Goal: Task Accomplishment & Management: Manage account settings

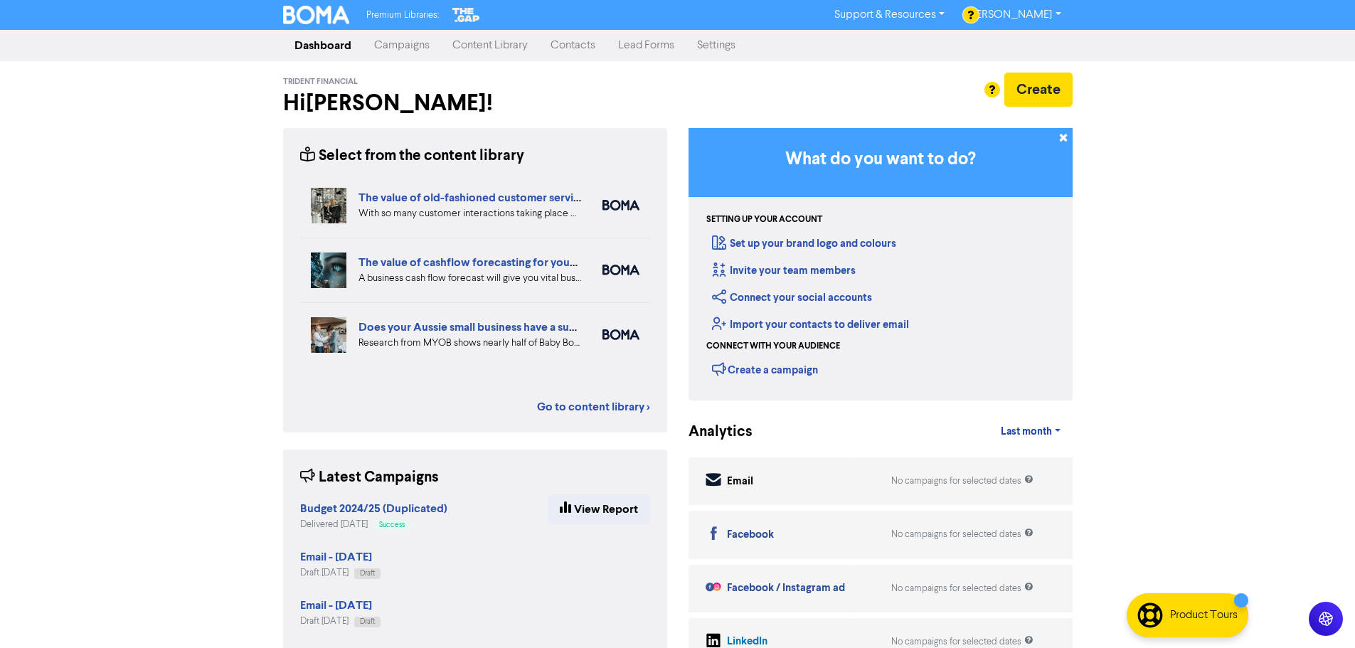
click at [174, 396] on div "Premium Libraries: Support & Resources Video Tutorials FAQ & Guides Marketing E…" at bounding box center [677, 324] width 1355 height 648
click at [403, 50] on link "Campaigns" at bounding box center [402, 45] width 78 height 28
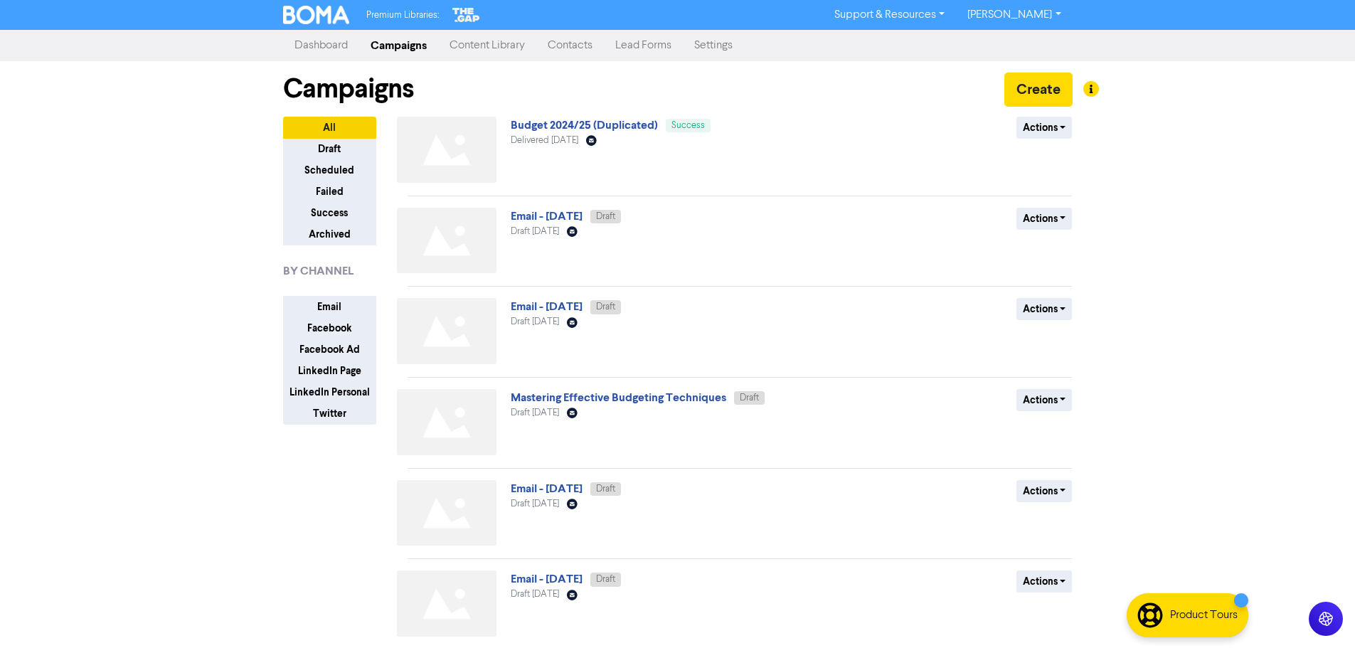
click at [343, 43] on link "Dashboard" at bounding box center [321, 45] width 76 height 28
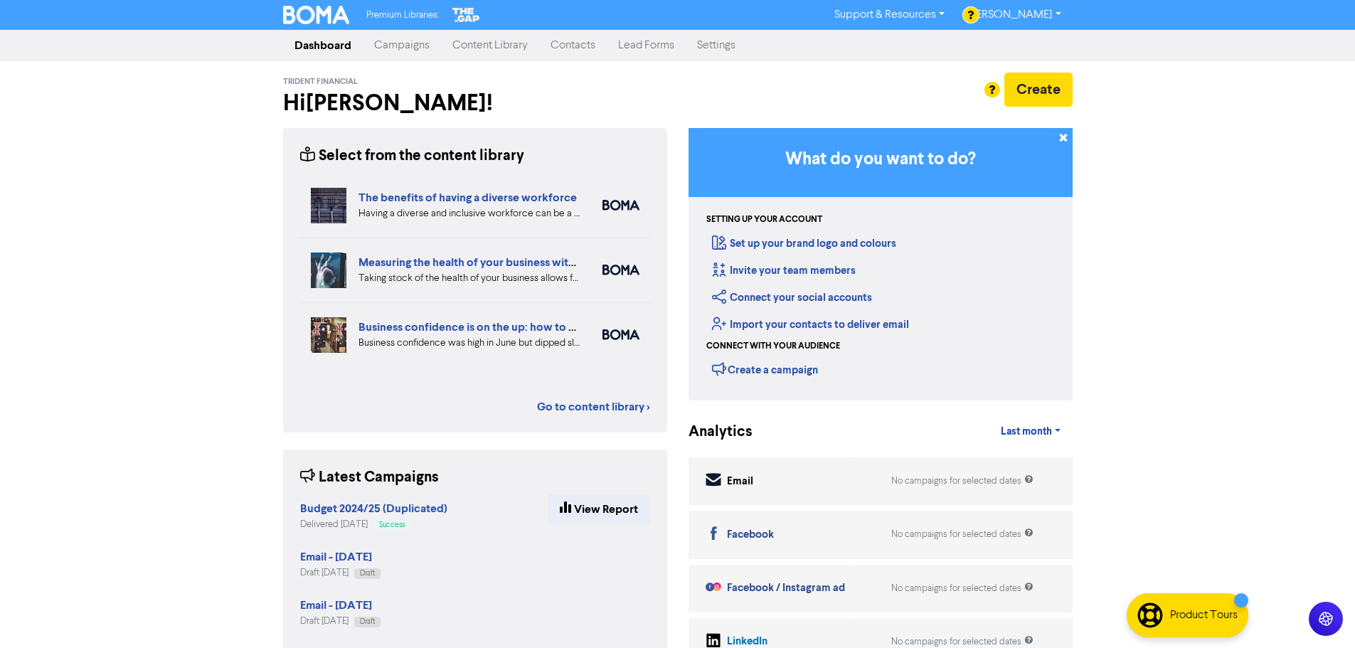
click at [133, 437] on div "Premium Libraries: Support & Resources Video Tutorials FAQ & Guides Marketing E…" at bounding box center [677, 324] width 1355 height 648
click at [489, 46] on link "Content Library" at bounding box center [490, 45] width 98 height 28
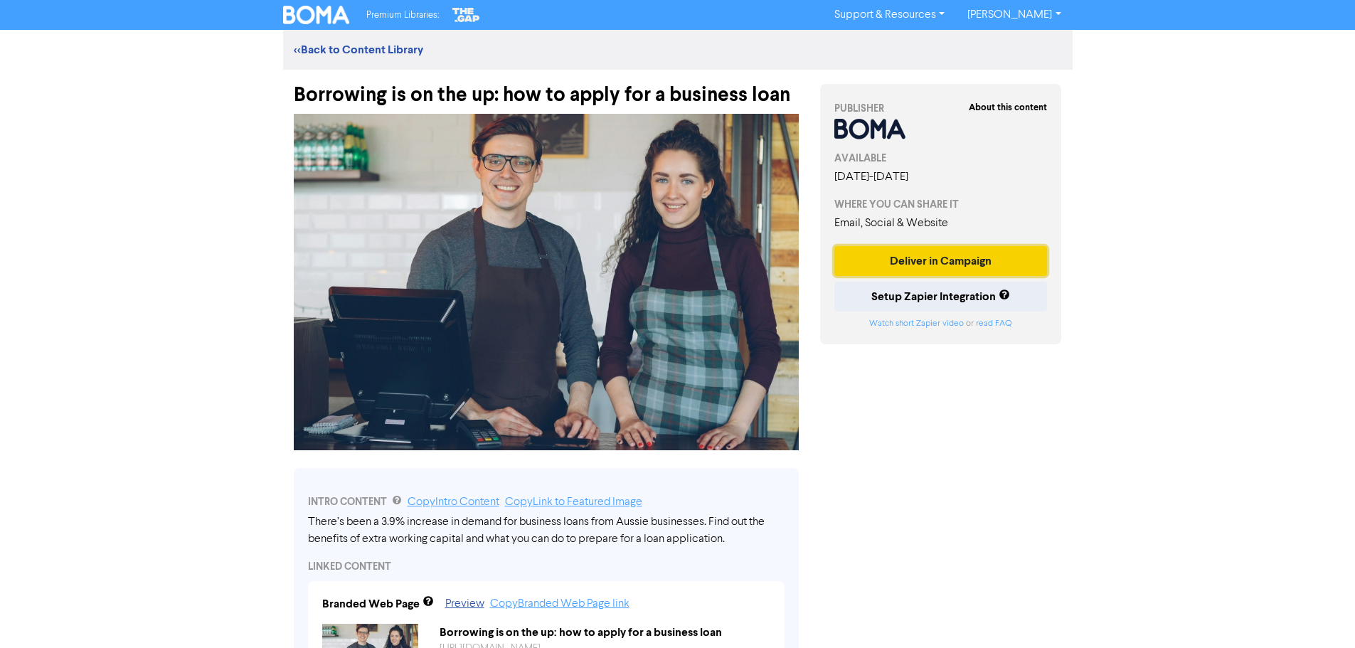
click at [679, 265] on button "Deliver in Campaign" at bounding box center [940, 261] width 213 height 30
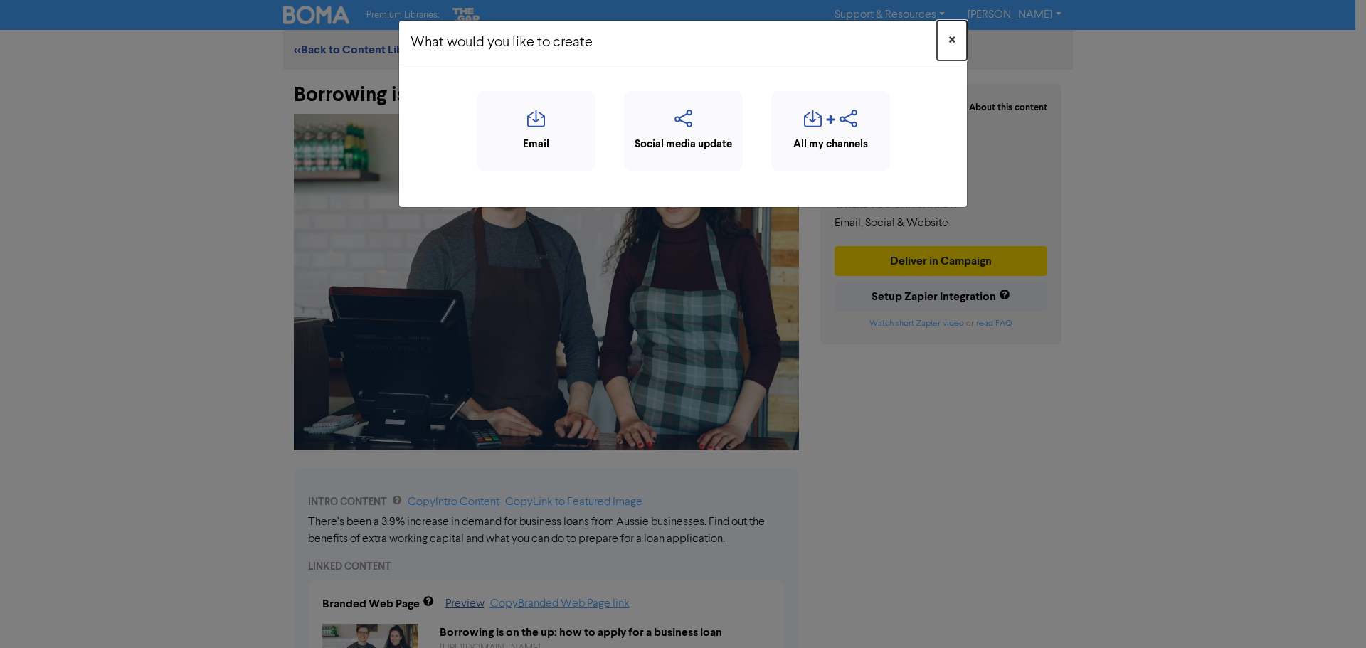
click at [679, 41] on span "×" at bounding box center [951, 40] width 7 height 21
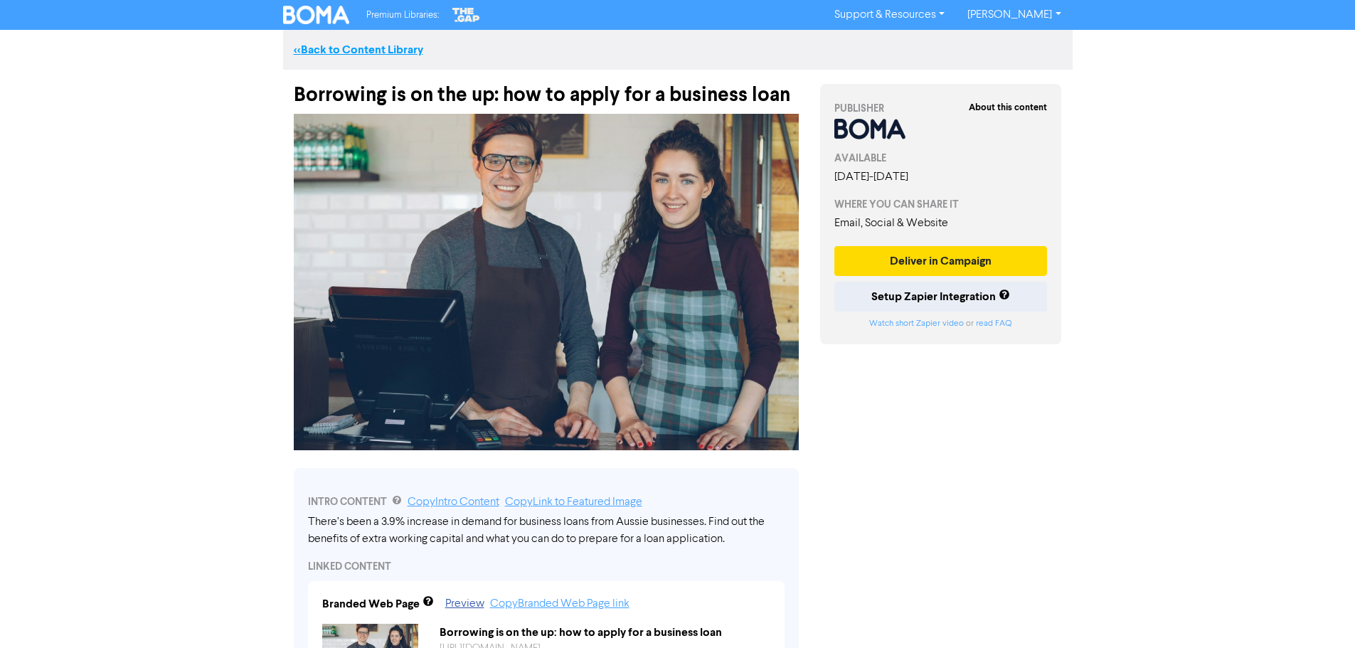
click at [371, 51] on link "<< Back to Content Library" at bounding box center [358, 50] width 129 height 14
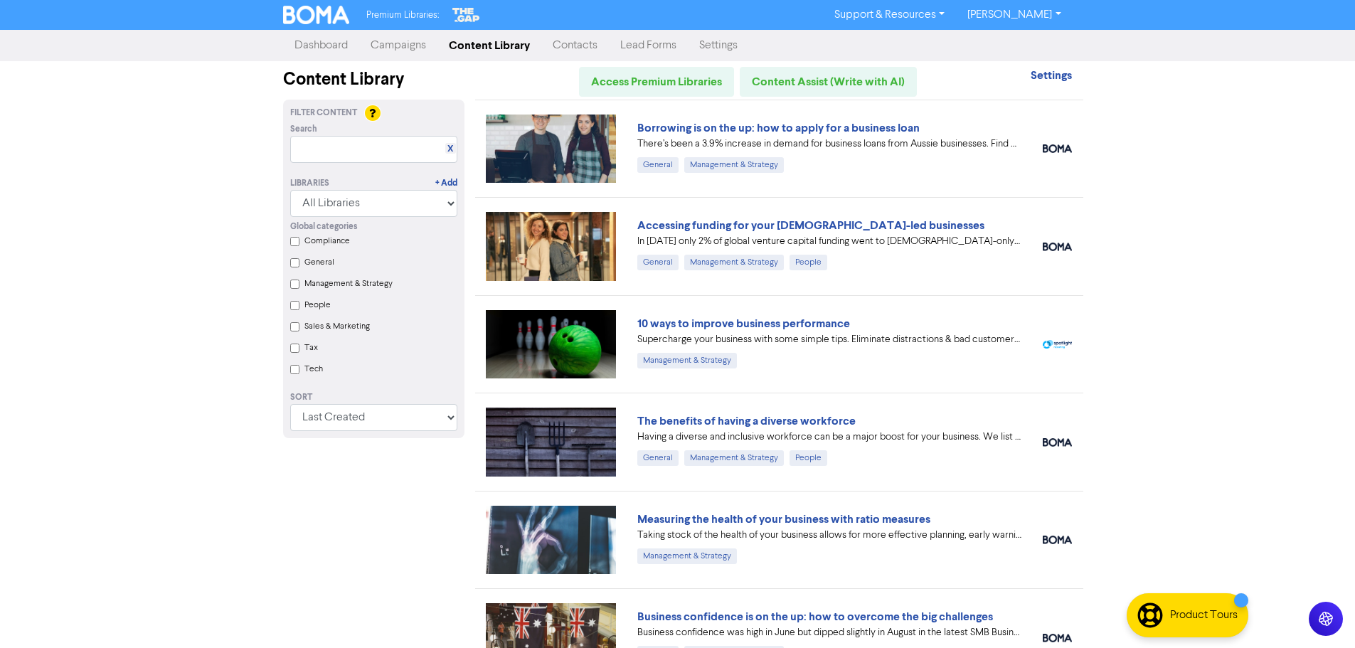
click at [581, 47] on link "Contacts" at bounding box center [575, 45] width 68 height 28
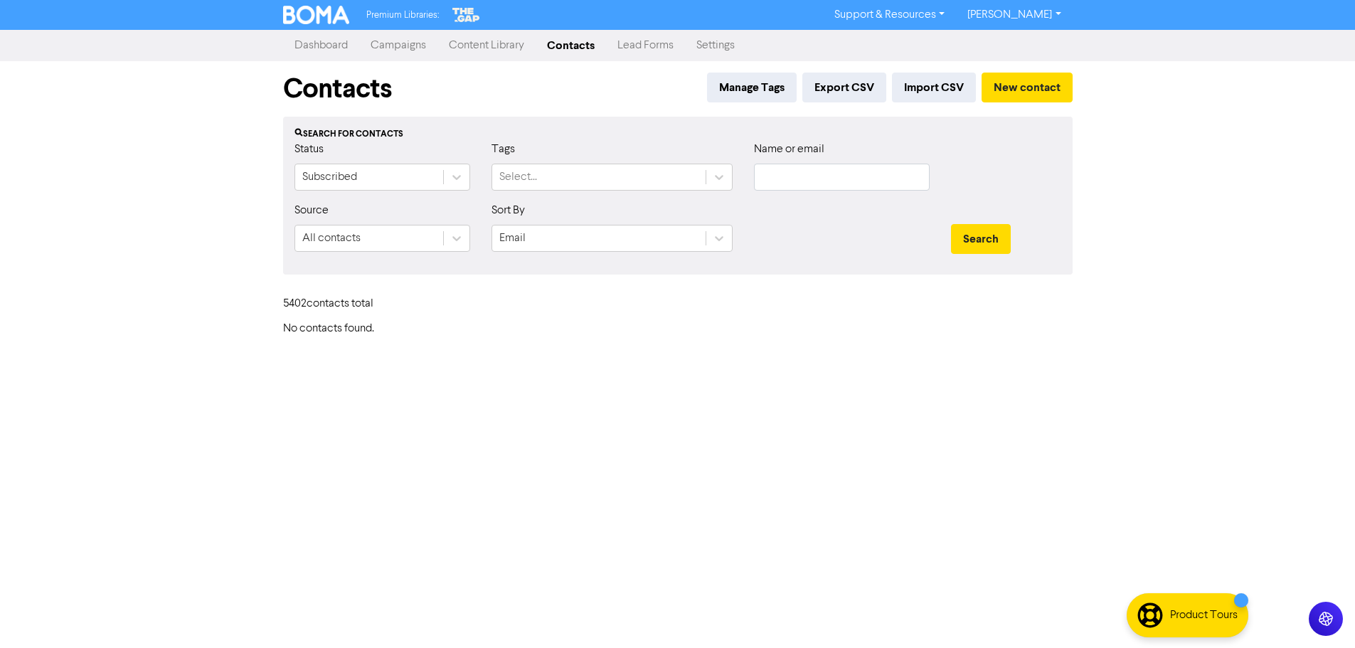
click at [650, 50] on link "Lead Forms" at bounding box center [645, 45] width 79 height 28
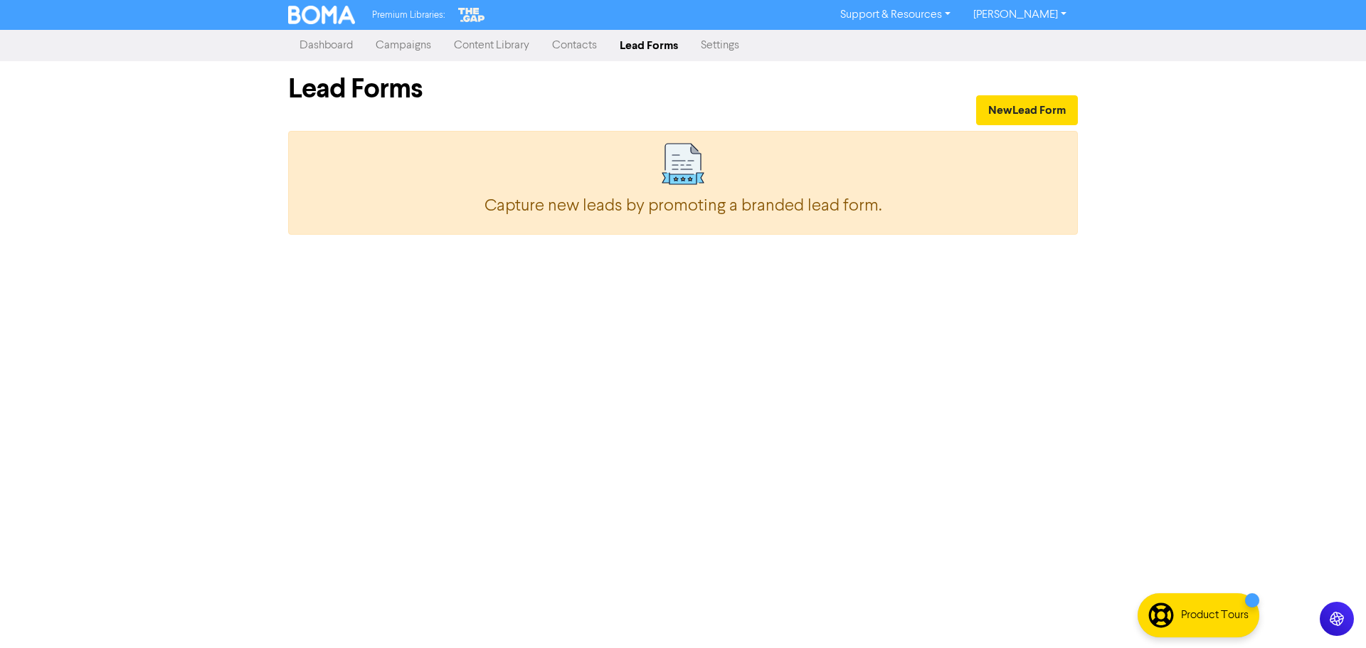
click at [679, 53] on link "Settings" at bounding box center [719, 45] width 61 height 28
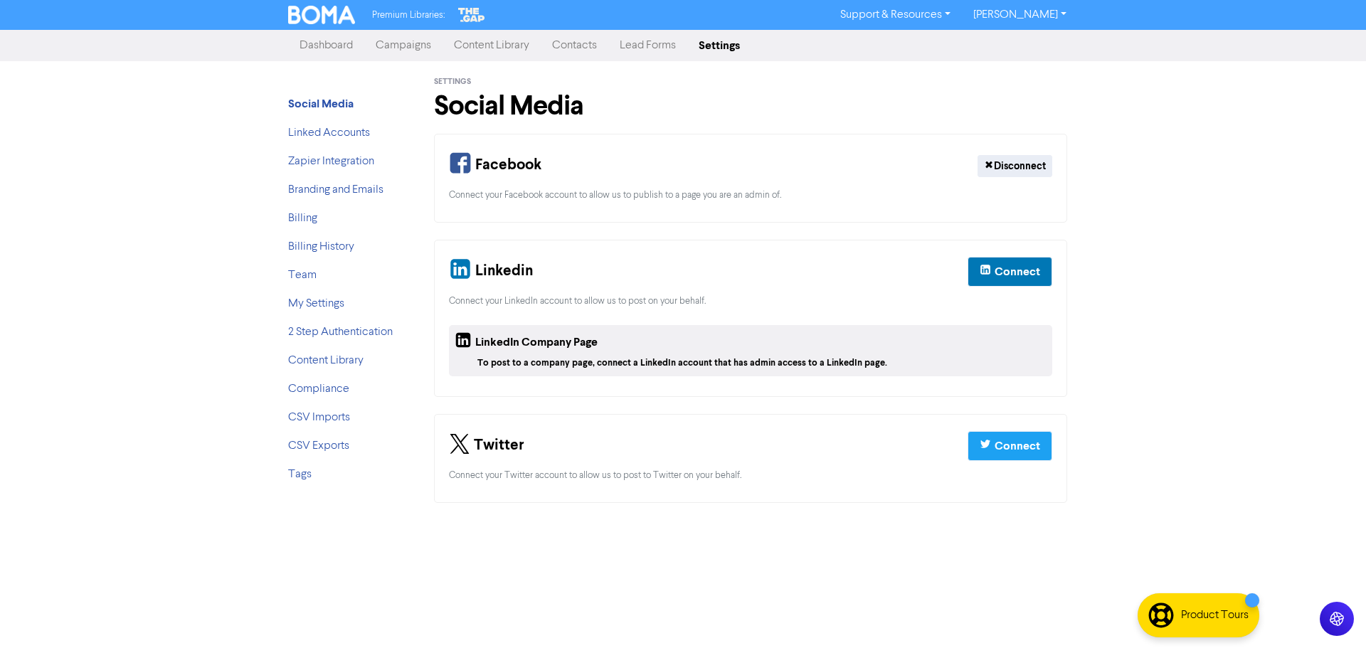
click at [401, 44] on link "Campaigns" at bounding box center [403, 45] width 78 height 28
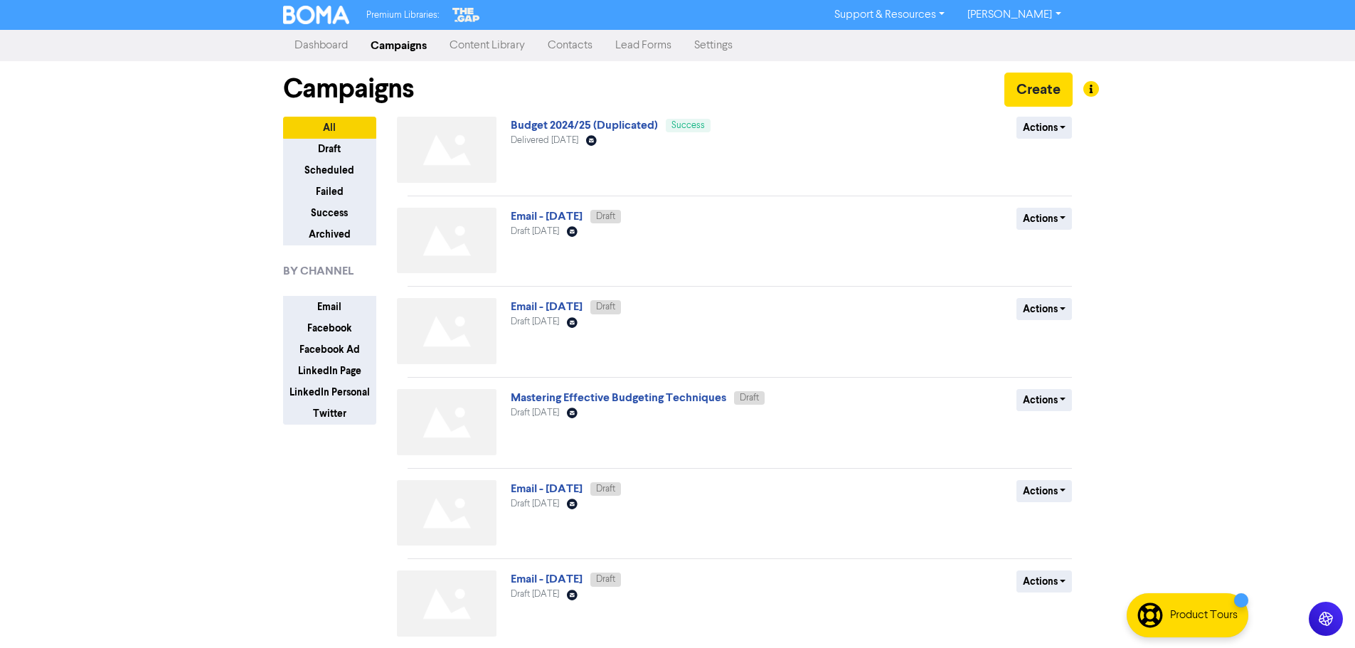
click at [319, 50] on link "Dashboard" at bounding box center [321, 45] width 76 height 28
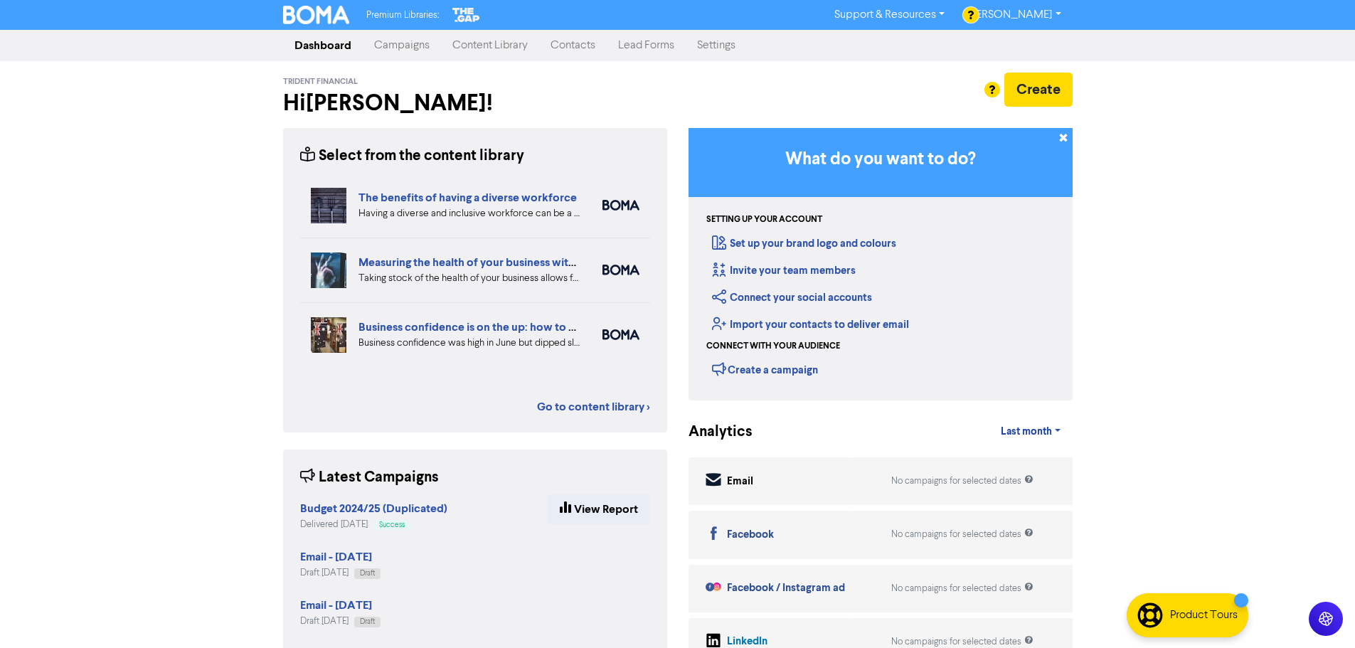
click at [421, 46] on link "Campaigns" at bounding box center [402, 45] width 78 height 28
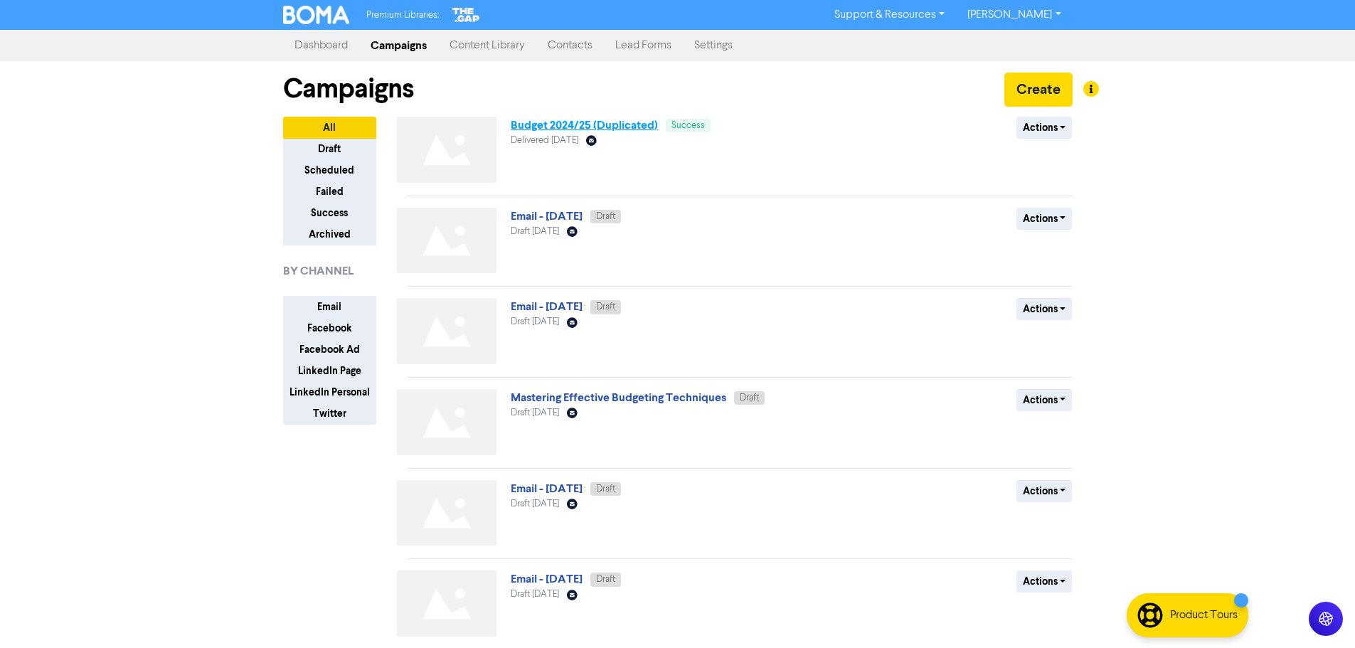
drag, startPoint x: 719, startPoint y: 128, endPoint x: 625, endPoint y: 130, distance: 93.9
click at [679, 127] on div "Budget 2024/25 (Duplicated) Success Delivered March 25th 2025 Email Created wit…" at bounding box center [682, 153] width 343 height 72
click at [590, 131] on link "Budget 2024/25 (Duplicated)" at bounding box center [584, 125] width 147 height 14
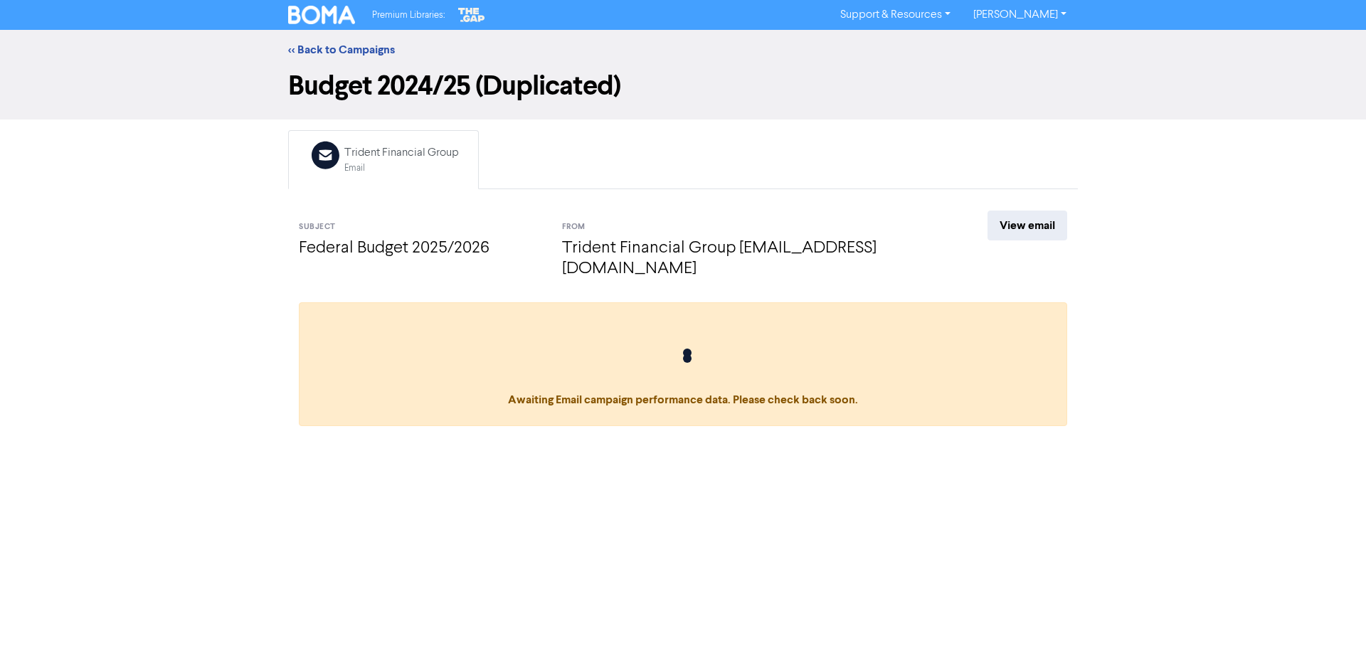
click at [679, 218] on div "<< Back to Campaigns Budget 2024/25 (Duplicated) Email Created with Sketch. Tri…" at bounding box center [683, 234] width 1366 height 408
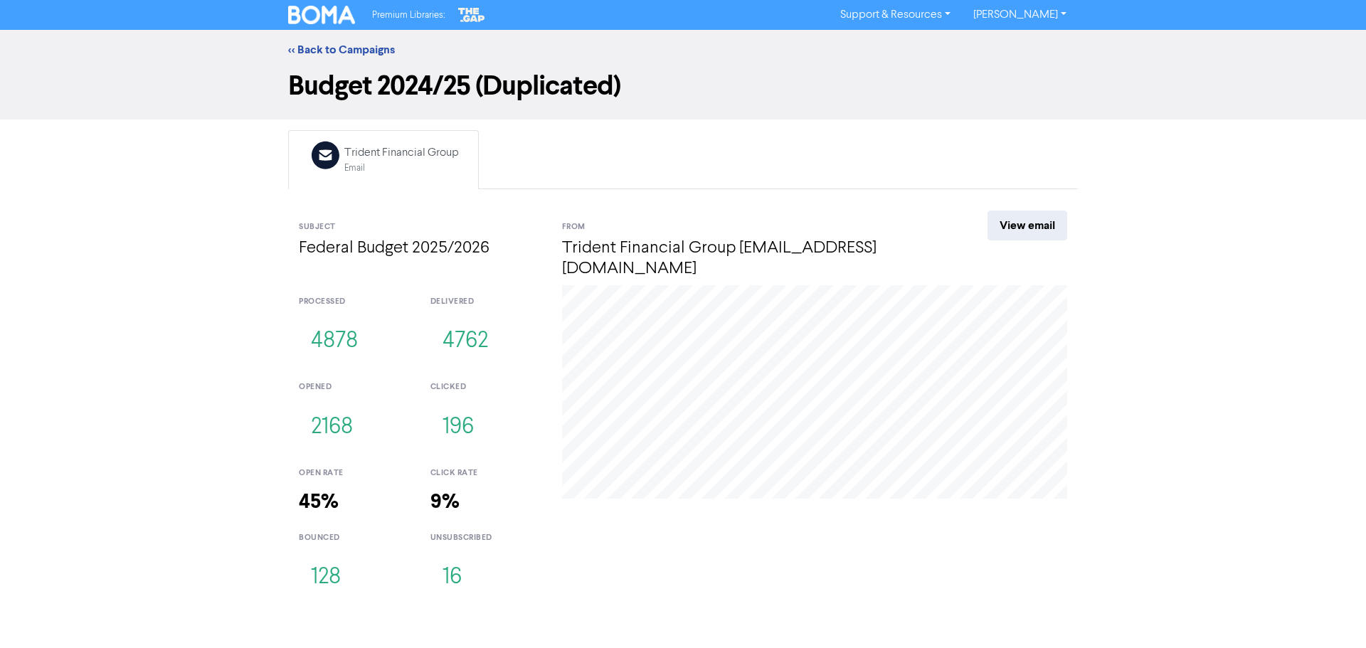
click at [679, 224] on link "View email" at bounding box center [1027, 226] width 80 height 30
click at [679, 277] on div "<< Back to Campaigns Budget 2024/25 (Duplicated) Email Created with Sketch. Tri…" at bounding box center [683, 318] width 1366 height 577
click at [211, 240] on div "<< Back to Campaigns Budget 2024/25 (Duplicated) Email Created with Sketch. Tri…" at bounding box center [683, 318] width 1366 height 577
click at [334, 41] on div "<< Back to Campaigns" at bounding box center [683, 50] width 1366 height 40
click at [329, 47] on link "<< Back to Campaigns" at bounding box center [341, 50] width 107 height 14
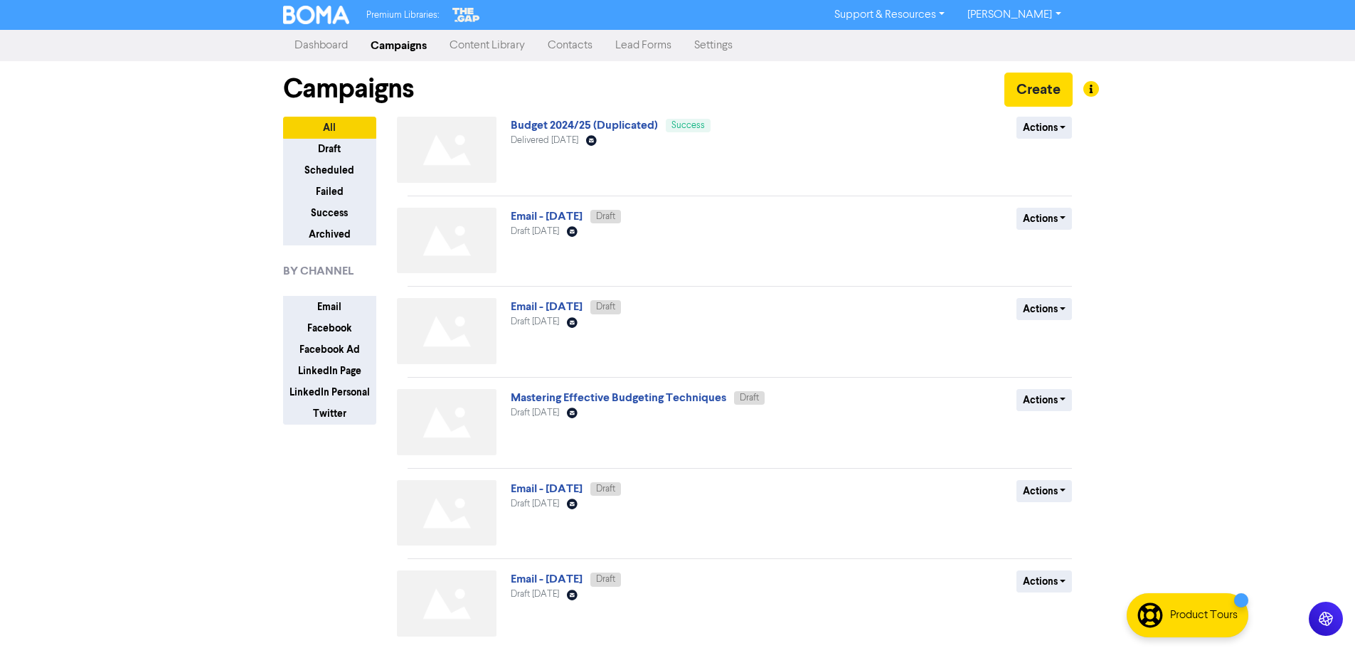
click at [122, 282] on div "Premium Libraries: Support & Resources Video Tutorials FAQ & Guides Marketing E…" at bounding box center [677, 324] width 1355 height 648
